Goal: Find specific page/section: Find specific page/section

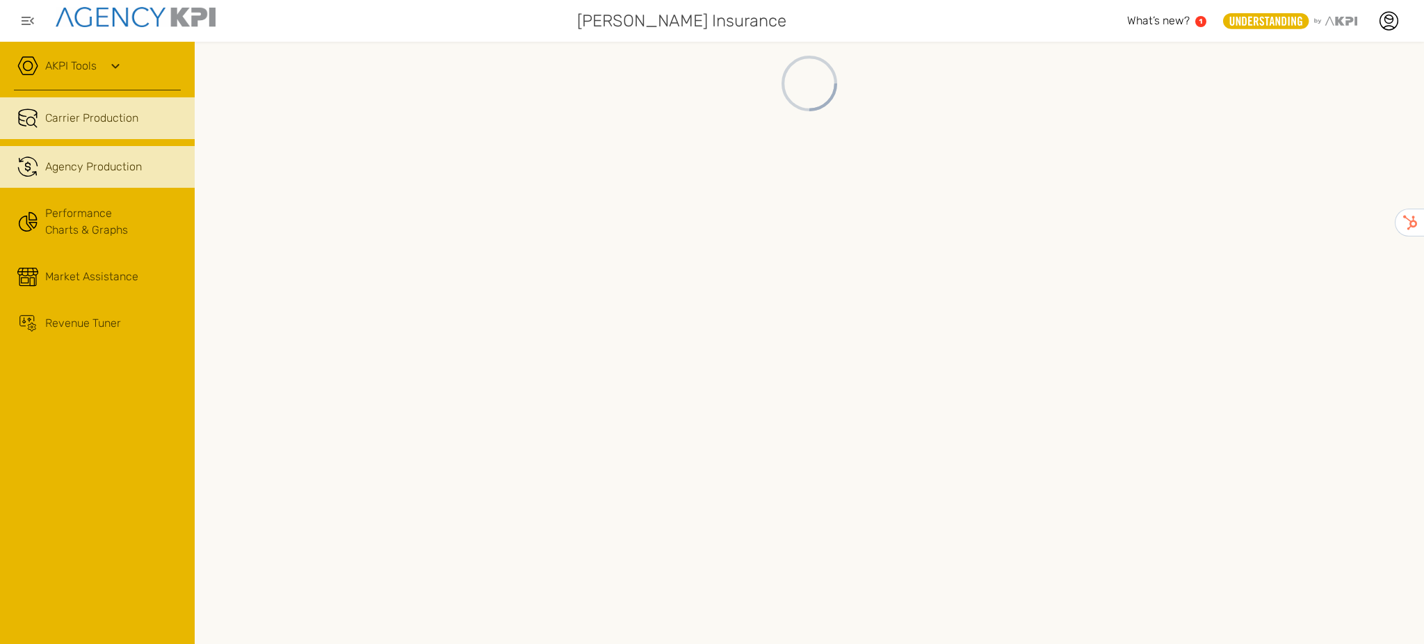
click at [104, 168] on div "Agency Production" at bounding box center [93, 166] width 97 height 17
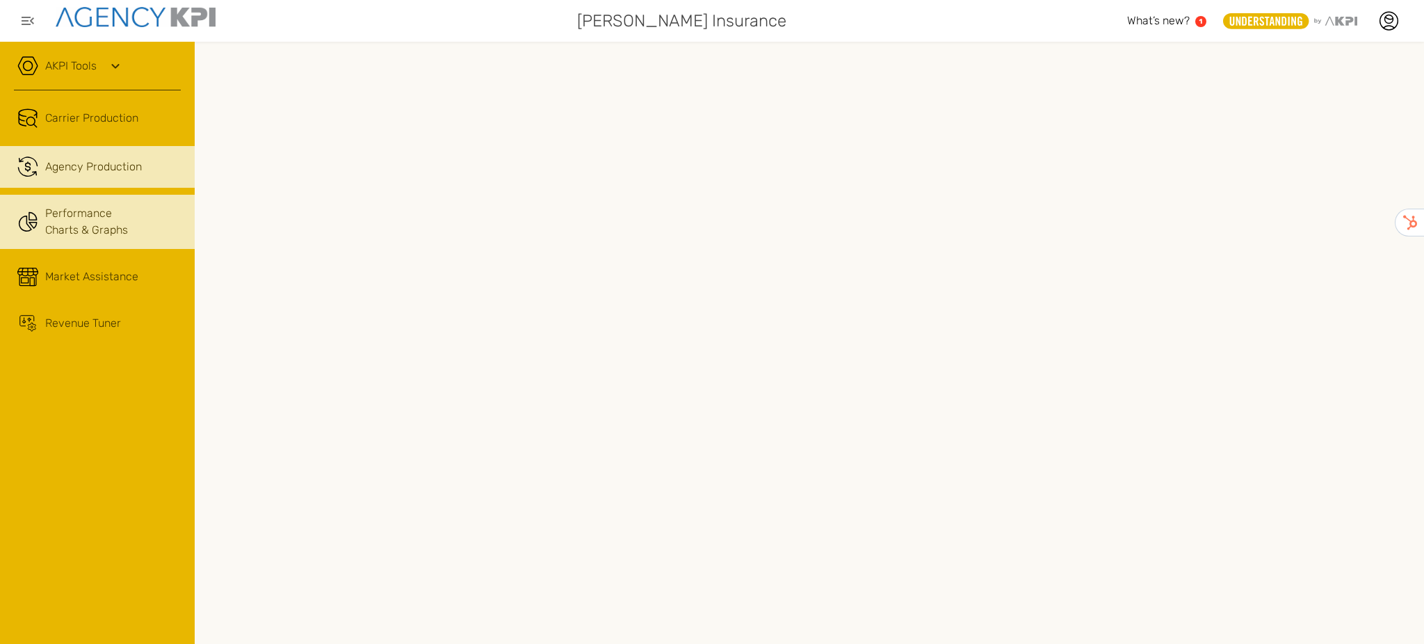
click at [75, 223] on link "Performance Charts & Graphs" at bounding box center [97, 222] width 195 height 54
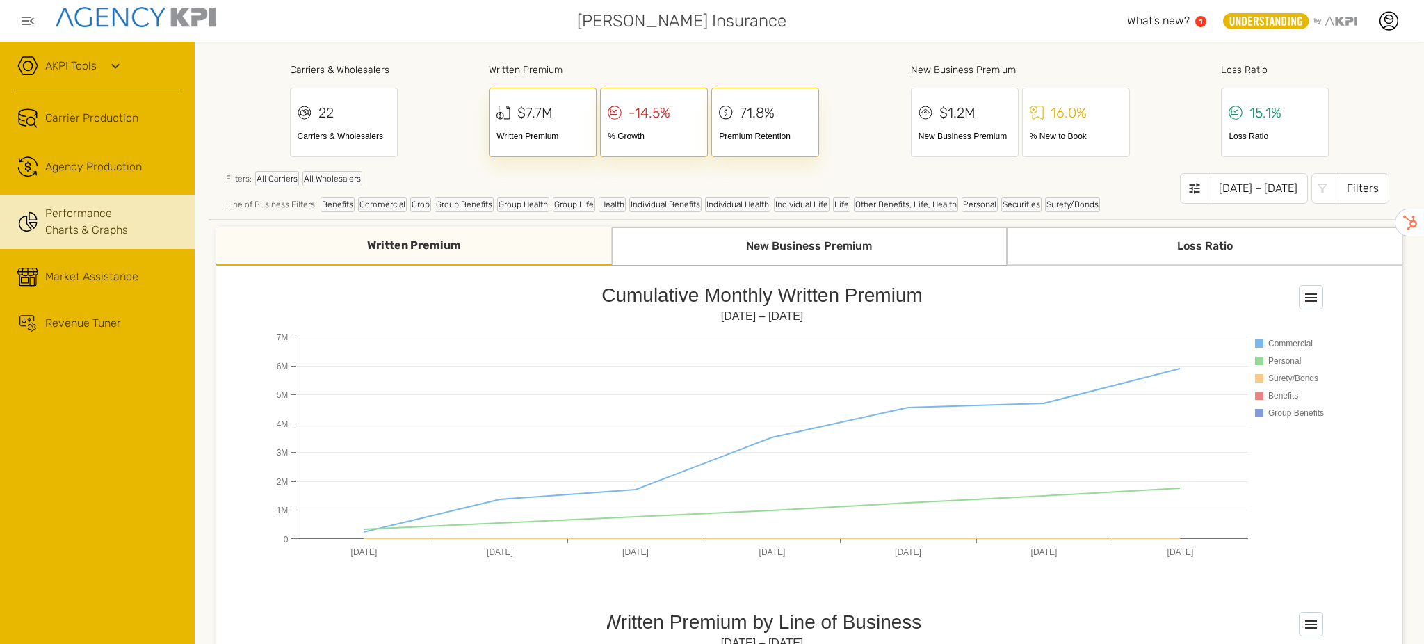
click at [1185, 253] on div "Loss Ratio" at bounding box center [1205, 246] width 396 height 38
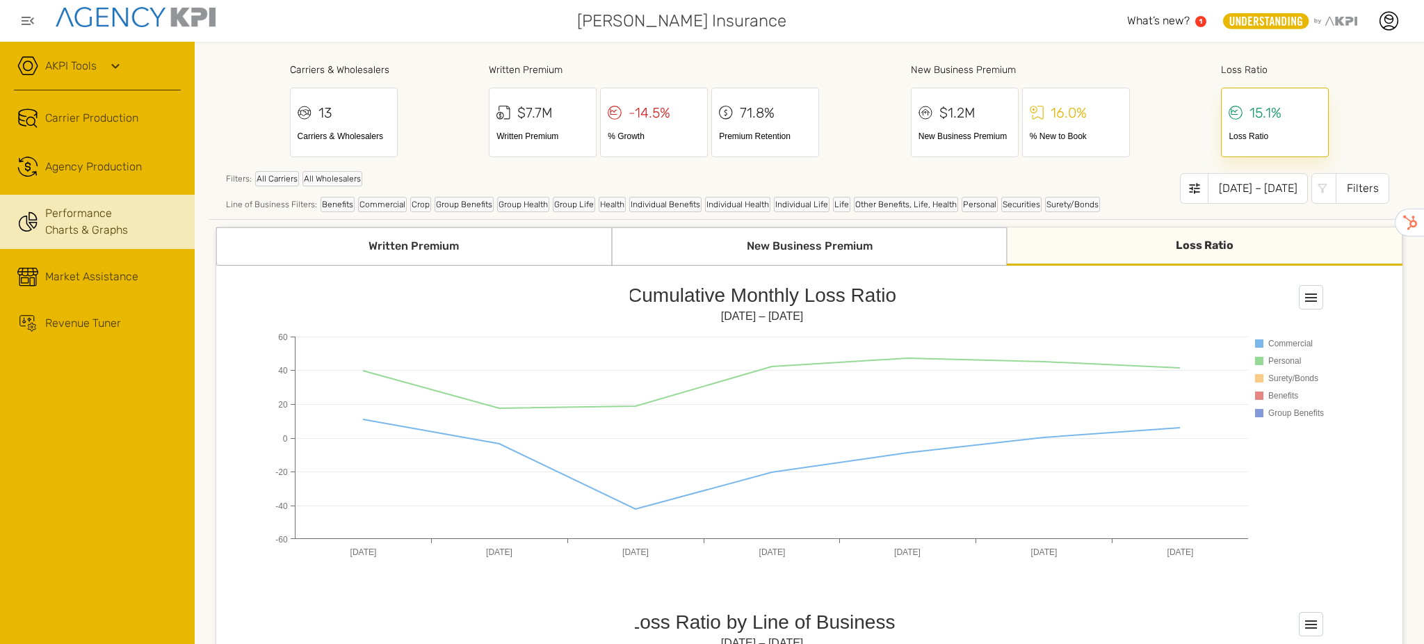
click at [1343, 184] on div "Filters" at bounding box center [1362, 188] width 54 height 31
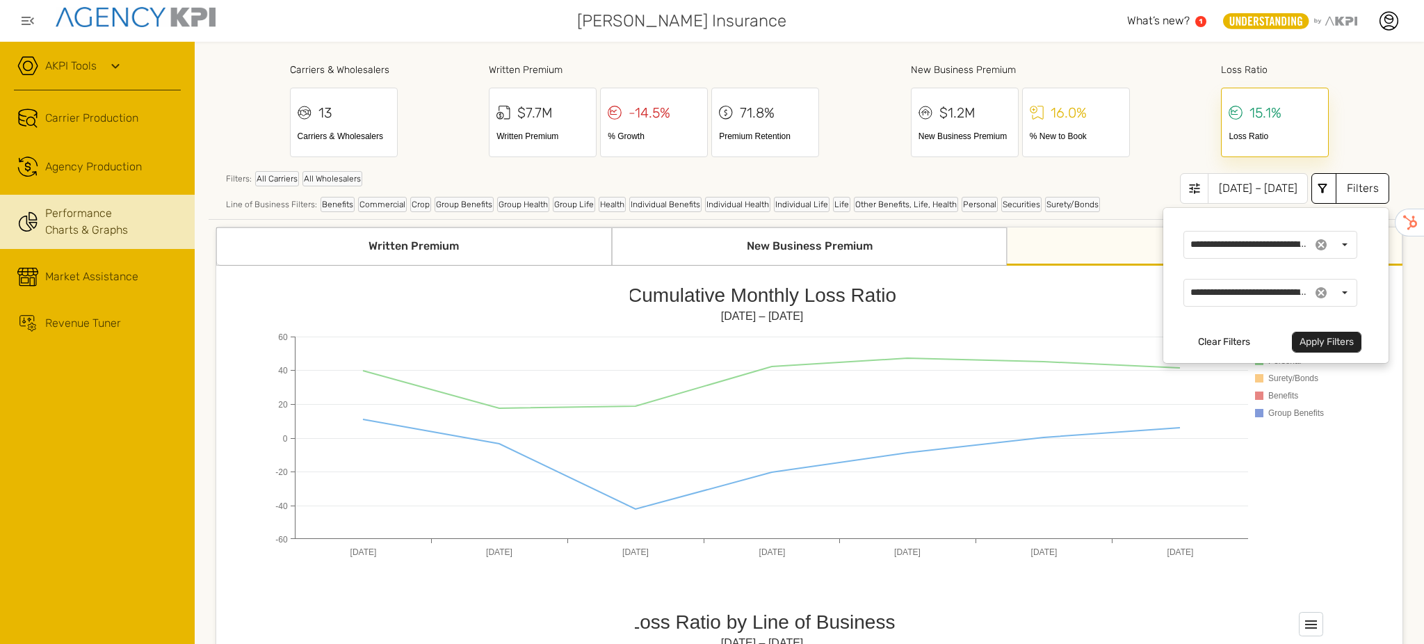
click at [972, 328] on rect at bounding box center [802, 418] width 1055 height 278
click at [1027, 294] on rect at bounding box center [802, 418] width 1055 height 278
click at [1349, 186] on div "Filters" at bounding box center [1362, 188] width 54 height 31
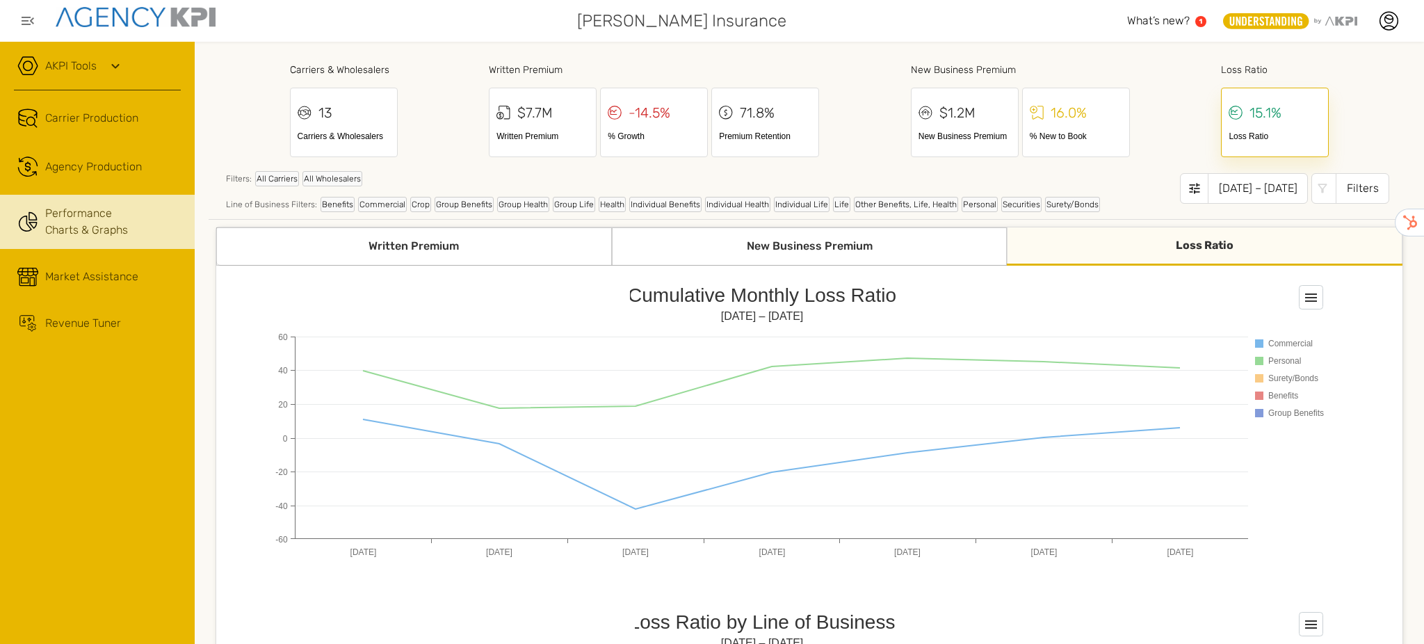
click at [1172, 22] on span "What’s new?" at bounding box center [1158, 20] width 63 height 13
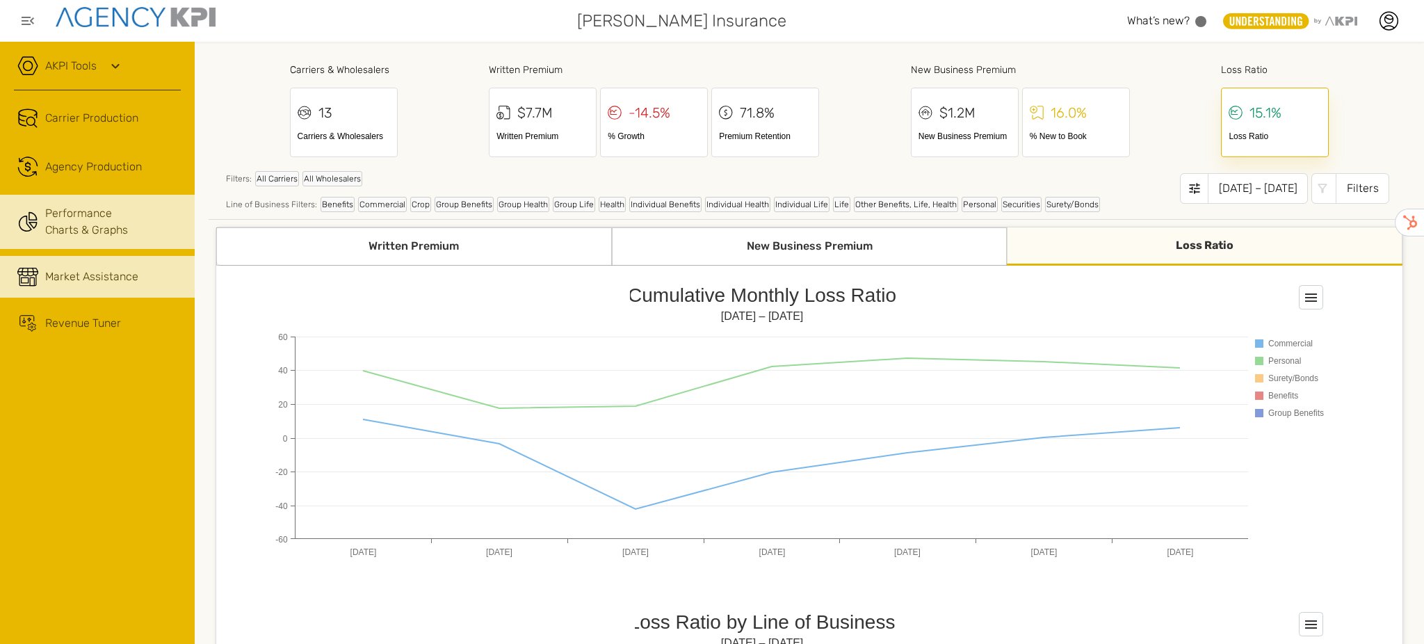
click at [131, 266] on link "Market Assistance" at bounding box center [97, 277] width 195 height 42
